Goal: Book appointment/travel/reservation

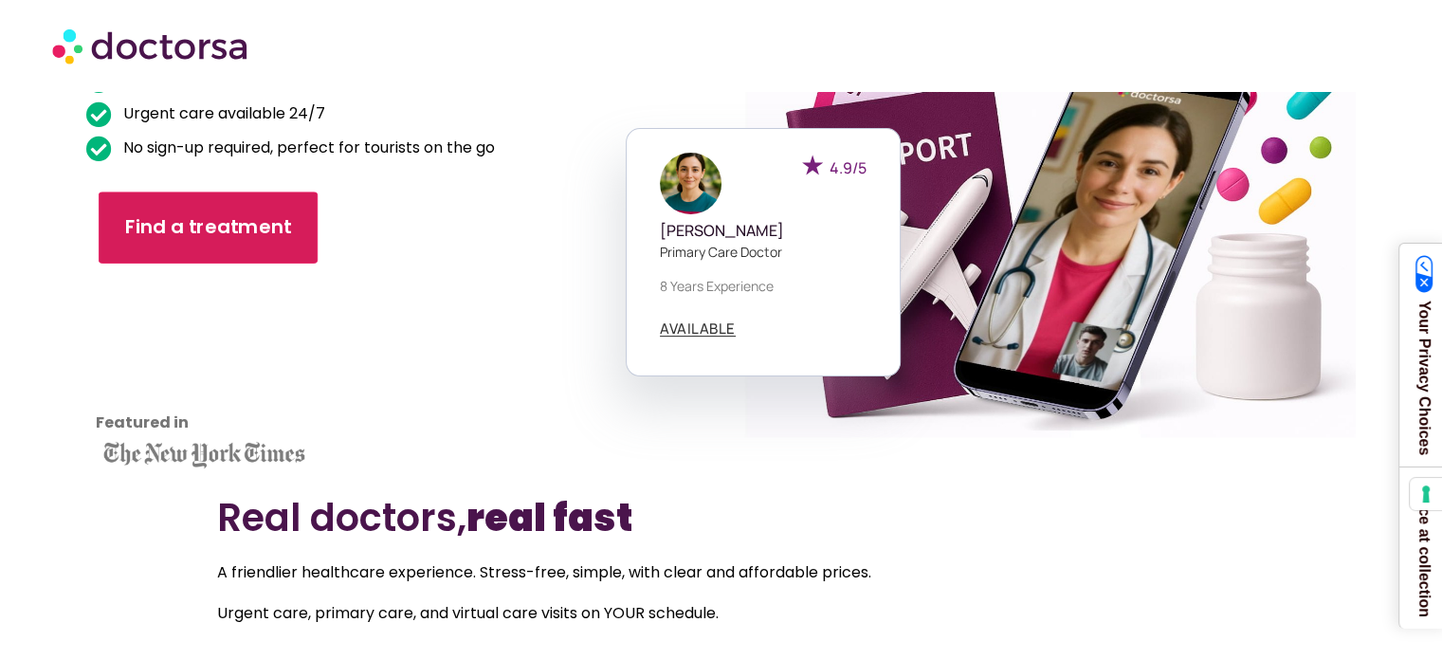
scroll to position [231, 0]
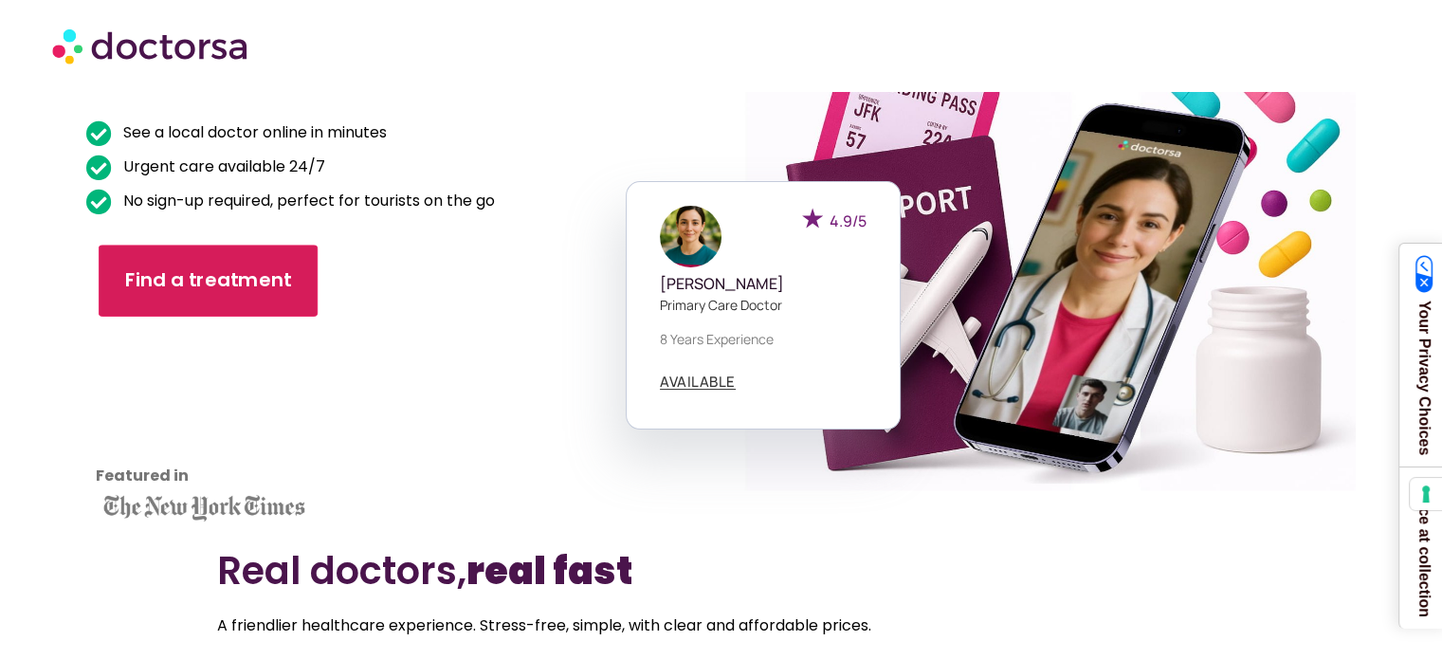
click at [182, 265] on link "Find a treatment" at bounding box center [208, 281] width 219 height 72
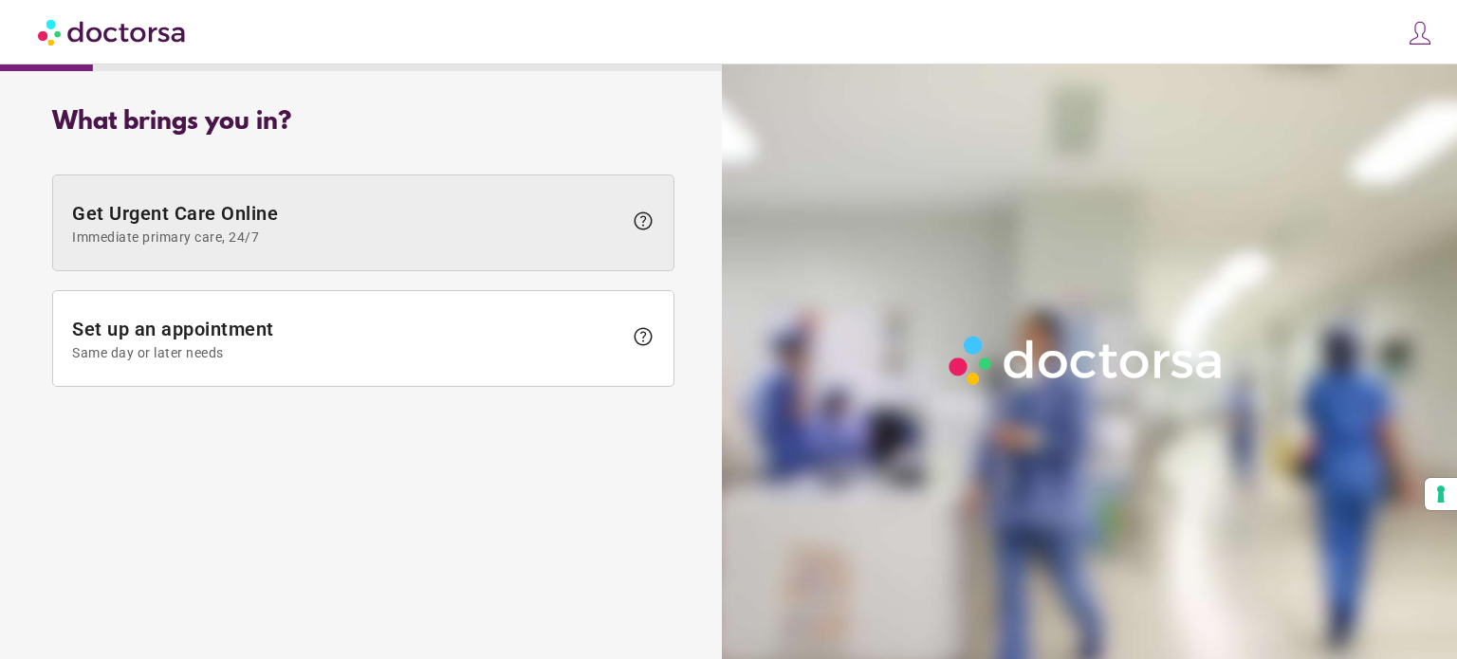
click at [413, 238] on span "Immediate primary care, 24/7" at bounding box center [347, 237] width 550 height 15
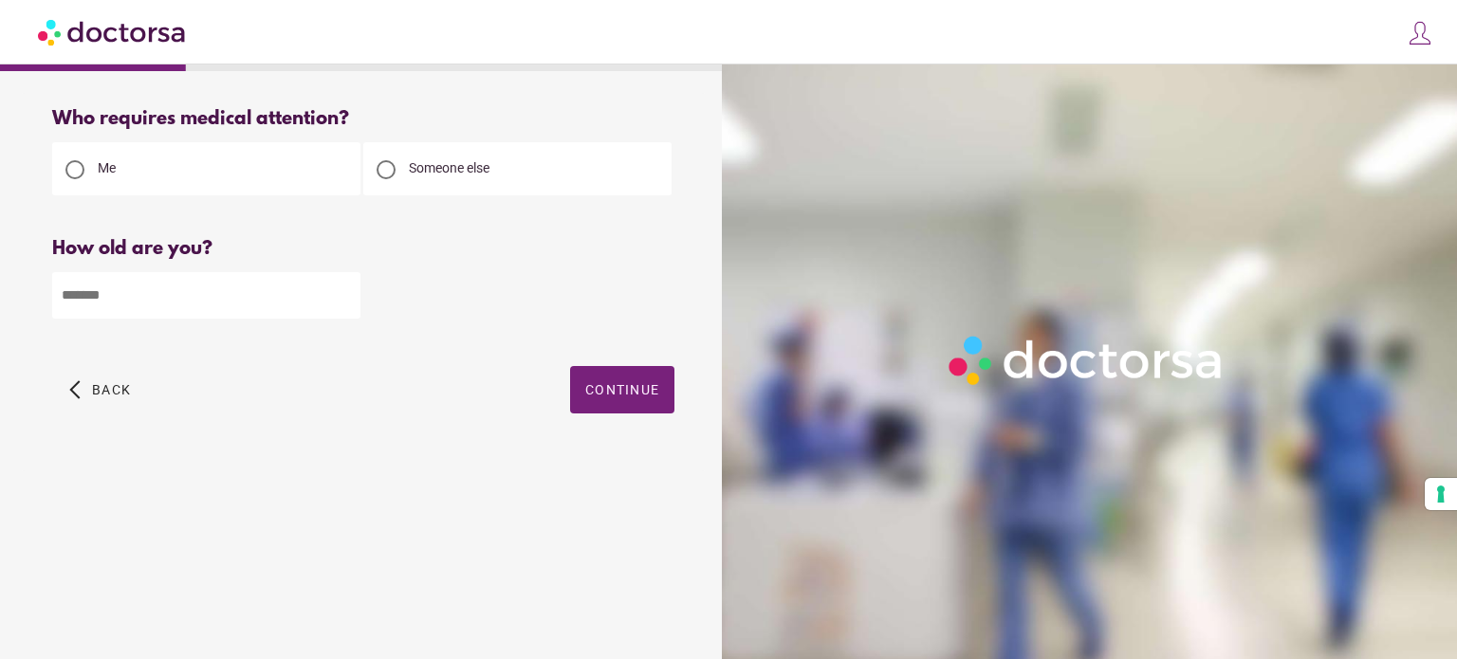
click at [1426, 33] on img at bounding box center [1419, 33] width 27 height 27
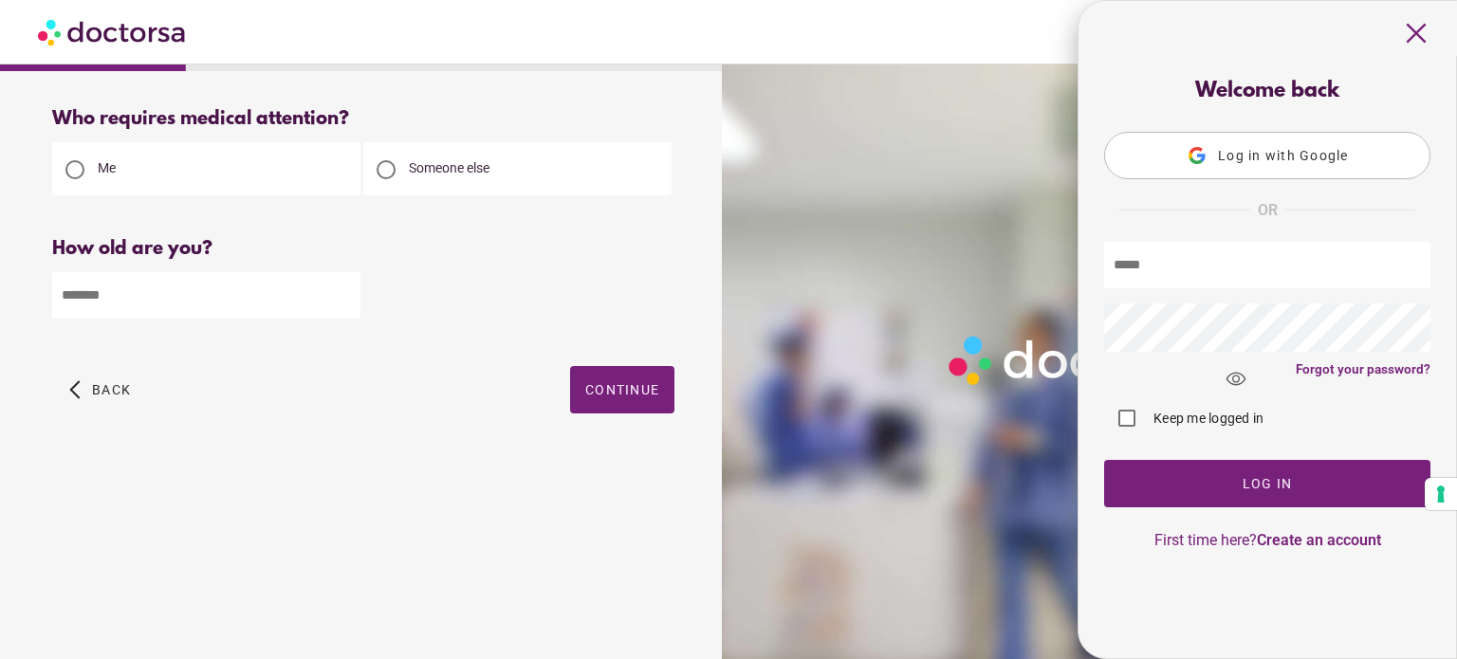
click at [1224, 263] on input "text" at bounding box center [1267, 265] width 326 height 46
type input "**********"
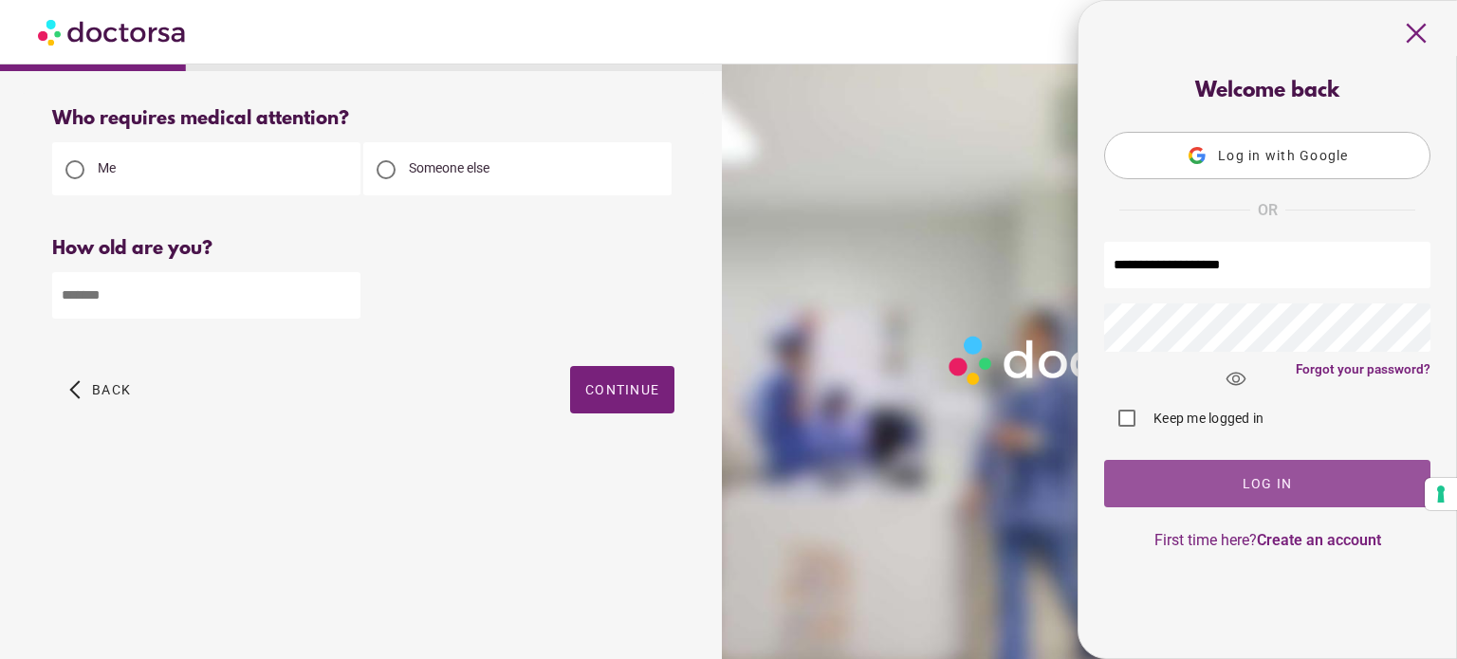
click at [1294, 488] on span "button" at bounding box center [1267, 483] width 326 height 47
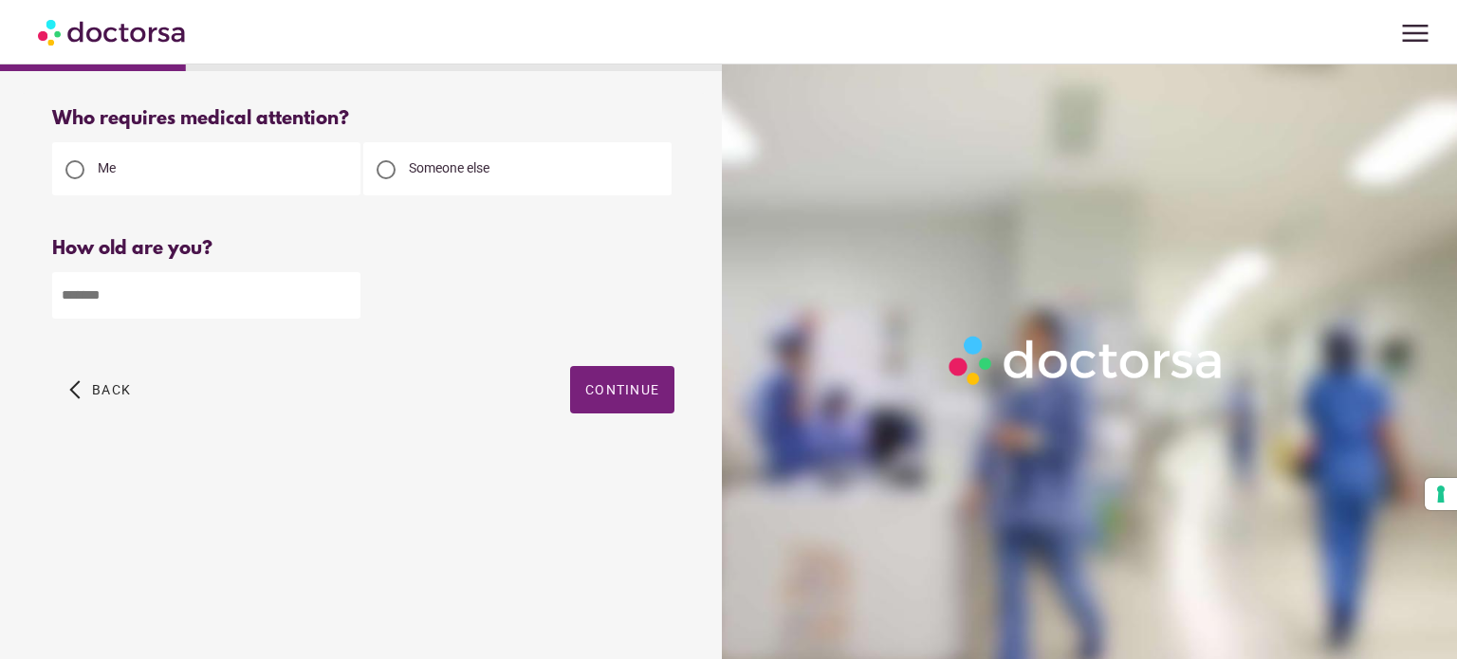
click at [165, 308] on input "number" at bounding box center [206, 295] width 308 height 46
type input "**"
click at [1407, 37] on span "menu" at bounding box center [1415, 33] width 36 height 36
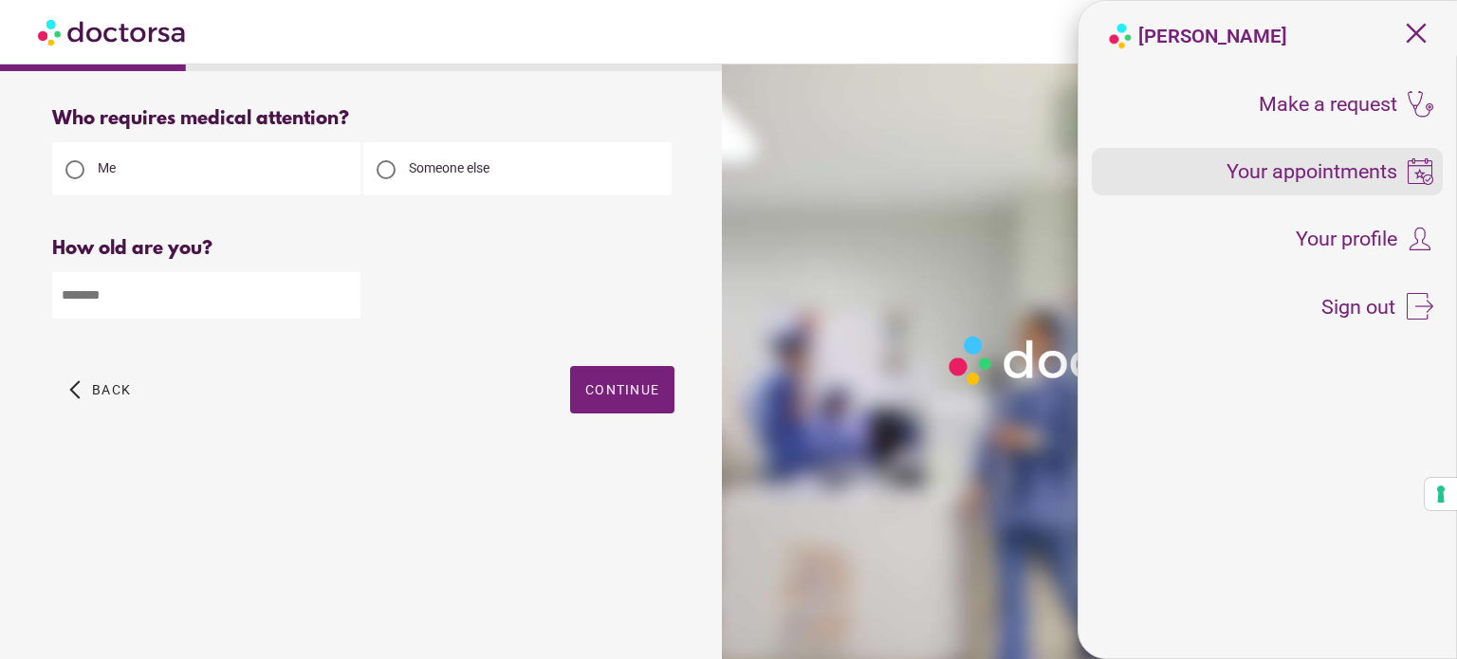
click at [1332, 177] on span "Your appointments" at bounding box center [1311, 171] width 171 height 21
